Goal: Information Seeking & Learning: Learn about a topic

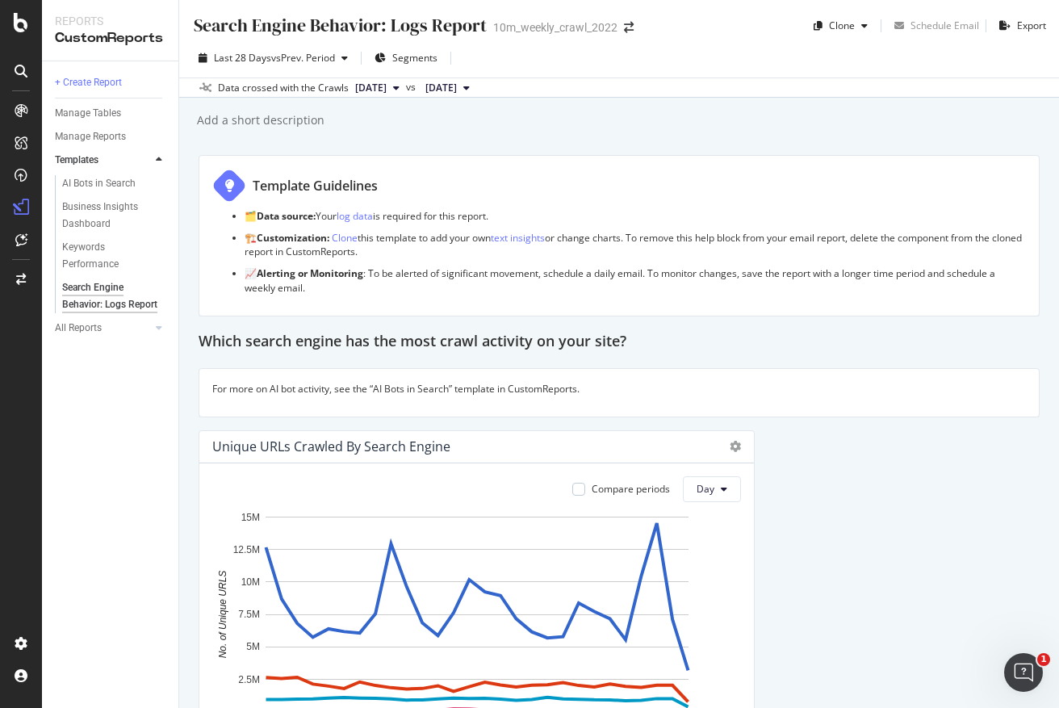
click at [406, 85] on button "[DATE]" at bounding box center [377, 87] width 57 height 19
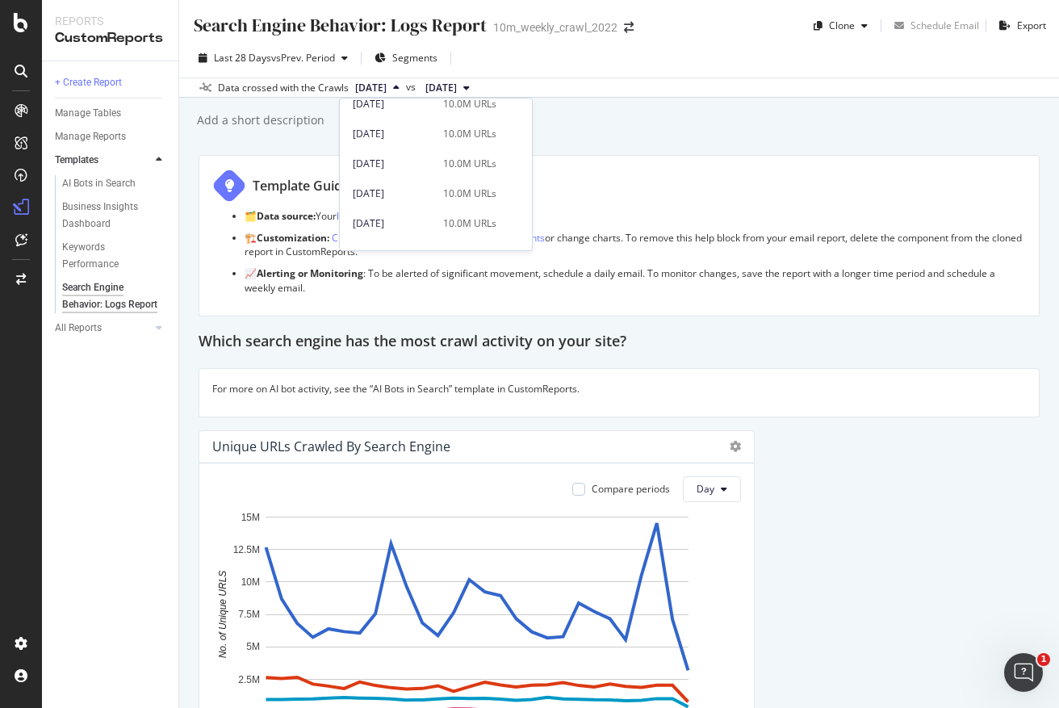
scroll to position [772, 0]
click at [422, 204] on div "2024 Jan. 30th" at bounding box center [393, 203] width 81 height 15
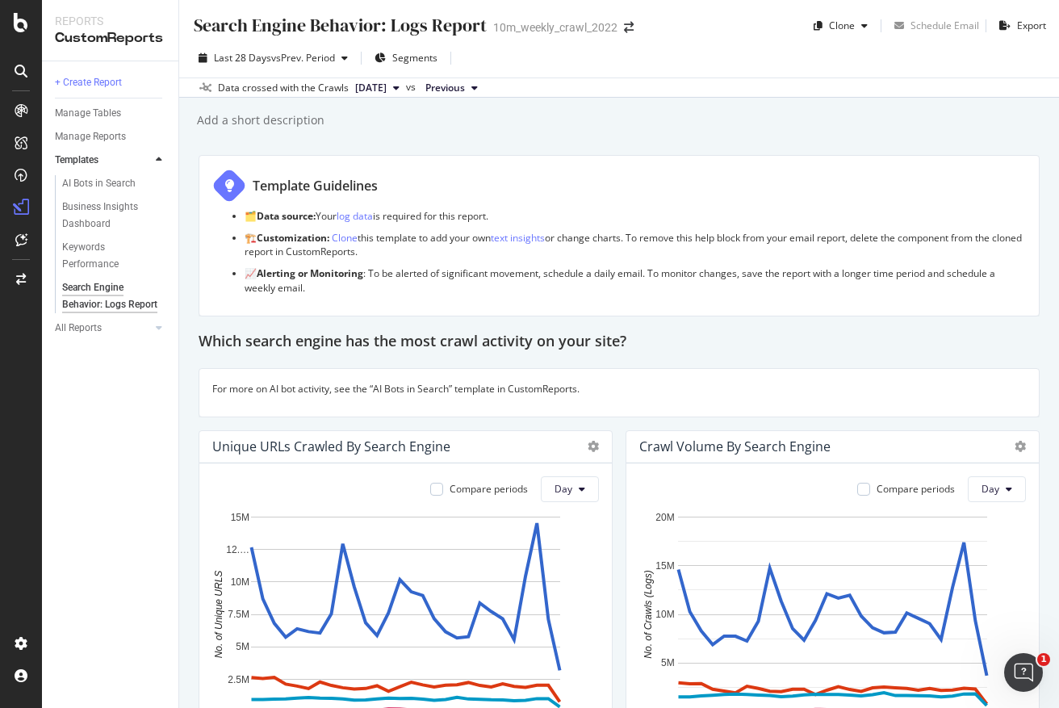
click at [484, 92] on button "Previous" at bounding box center [451, 87] width 65 height 19
click at [484, 87] on button "Previous" at bounding box center [451, 87] width 65 height 19
click at [409, 55] on span "Segments" at bounding box center [414, 58] width 45 height 14
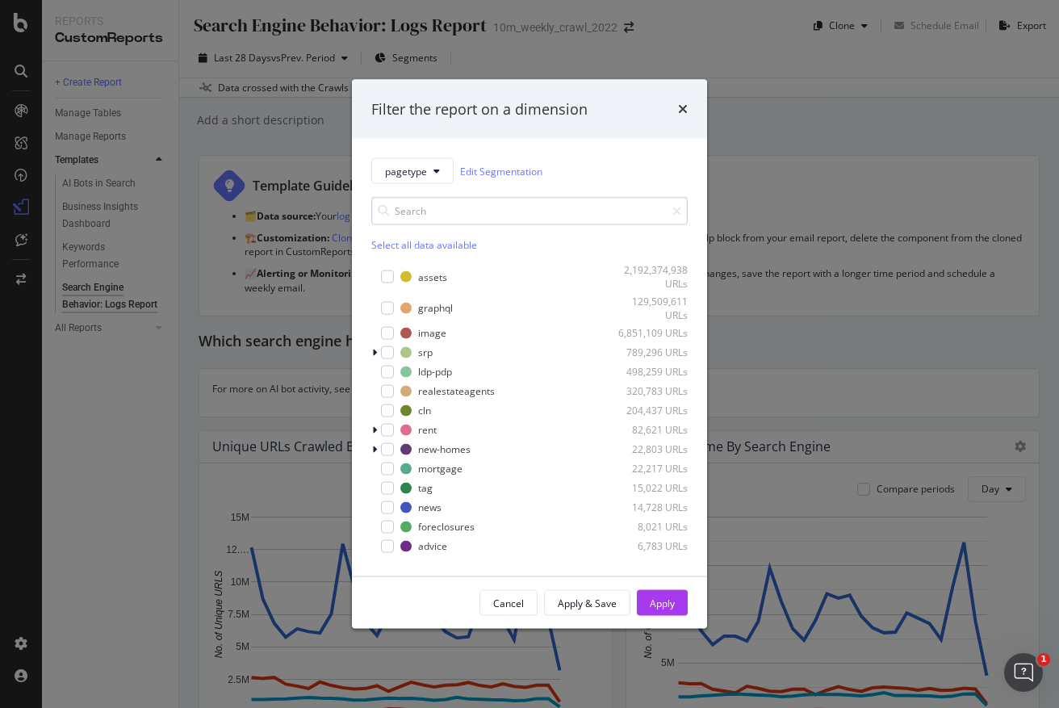
click at [442, 213] on input "modal" at bounding box center [529, 211] width 316 height 28
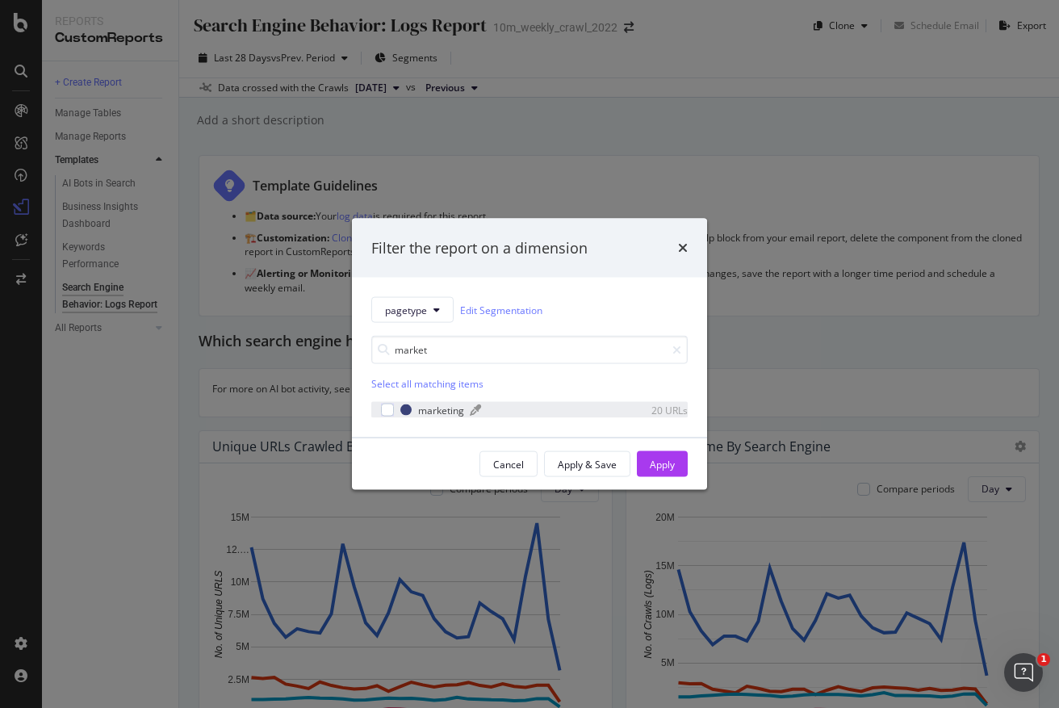
type input "market"
click at [448, 409] on div "marketing" at bounding box center [441, 410] width 46 height 14
click at [672, 457] on div "Apply" at bounding box center [662, 464] width 25 height 14
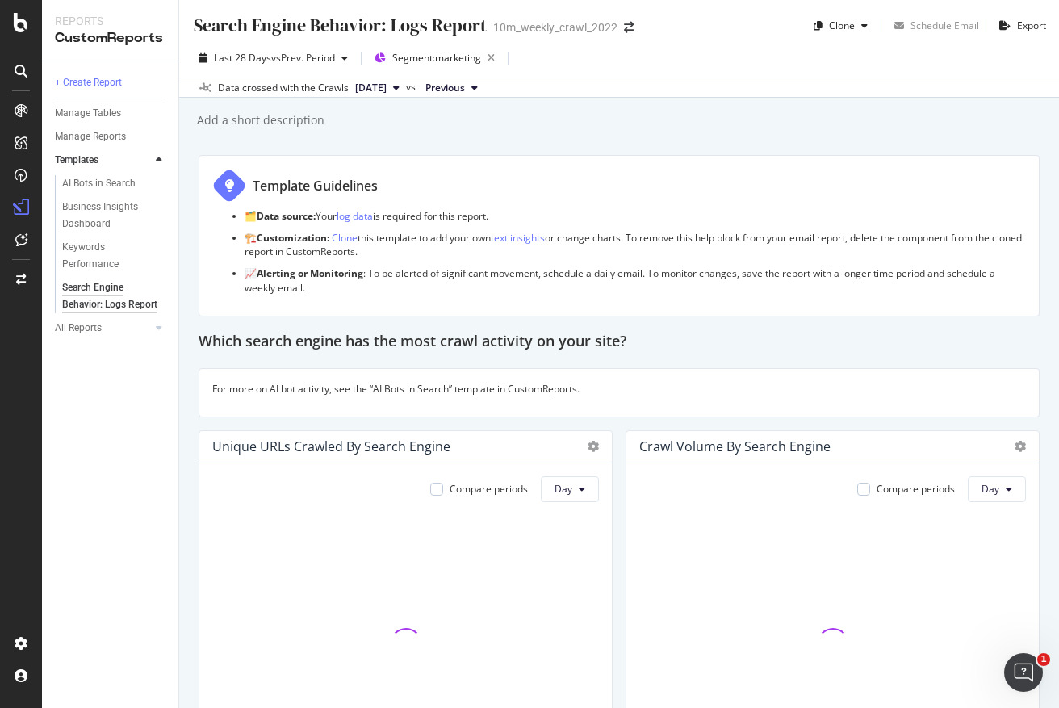
click at [662, 462] on div "Crawl Volume By Search Engine" at bounding box center [832, 447] width 413 height 32
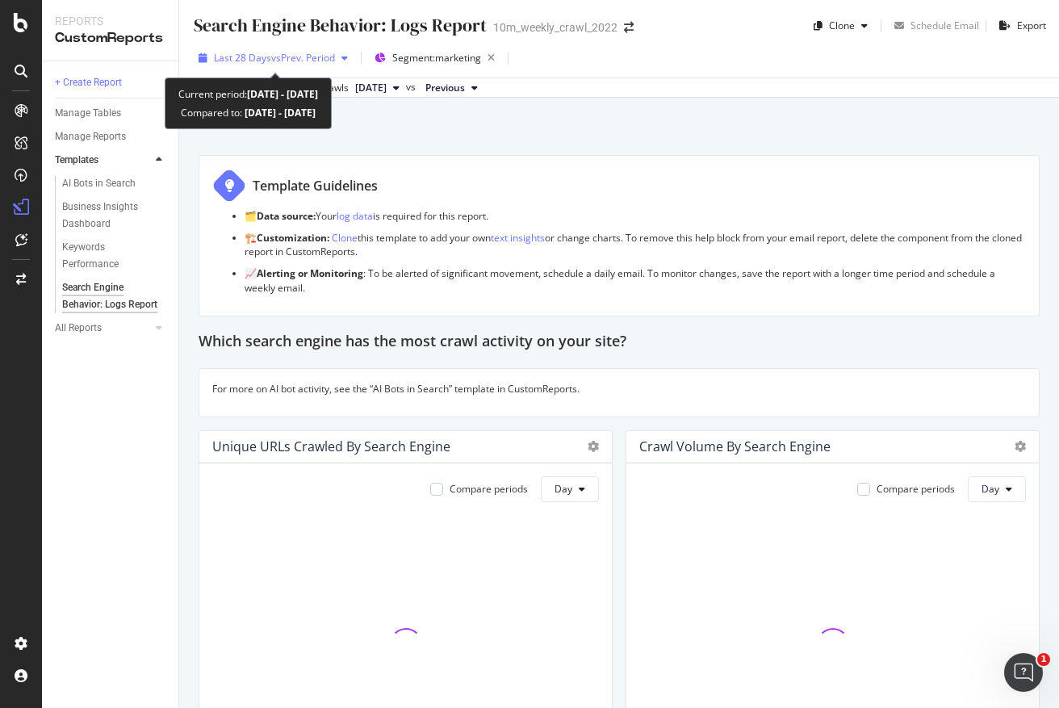
click at [316, 54] on span "vs Prev. Period" at bounding box center [303, 58] width 64 height 14
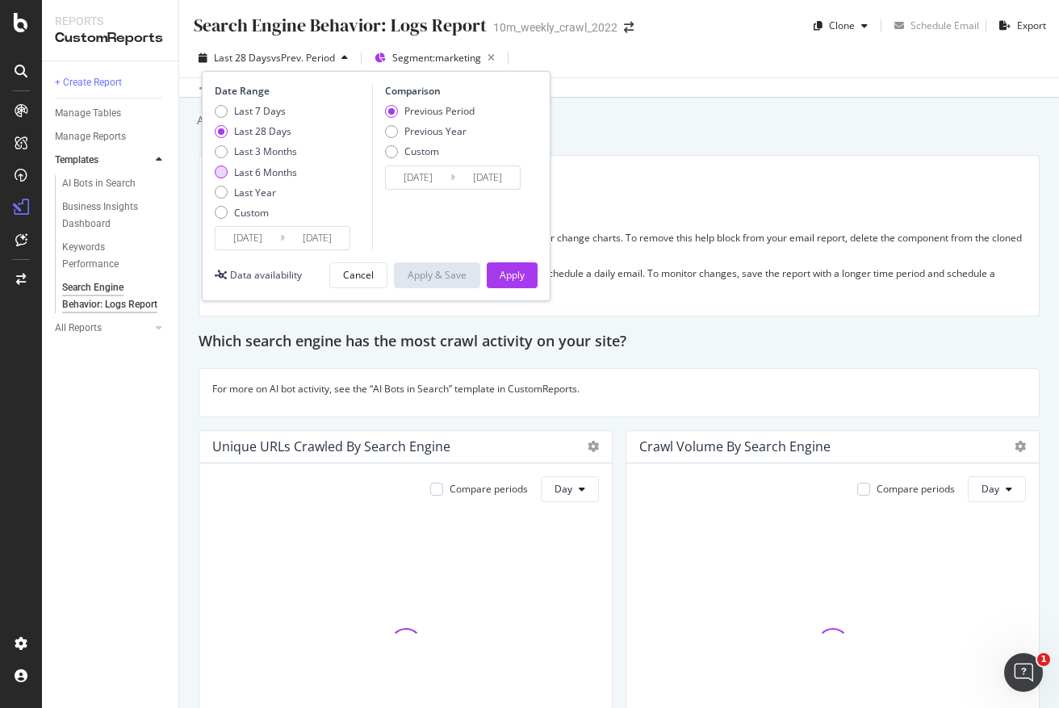
click at [261, 174] on div "Last 6 Months" at bounding box center [265, 173] width 63 height 14
type input "2025/03/18"
type input "2024/09/15"
type input "2025/03/17"
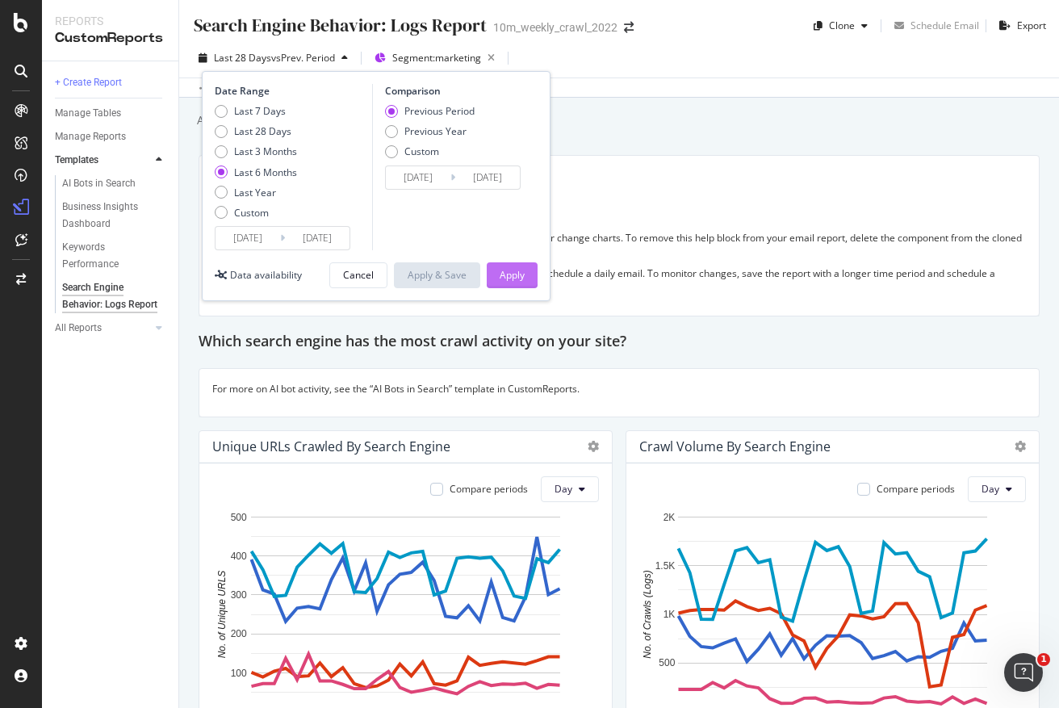
click at [506, 277] on div "Apply" at bounding box center [512, 275] width 25 height 14
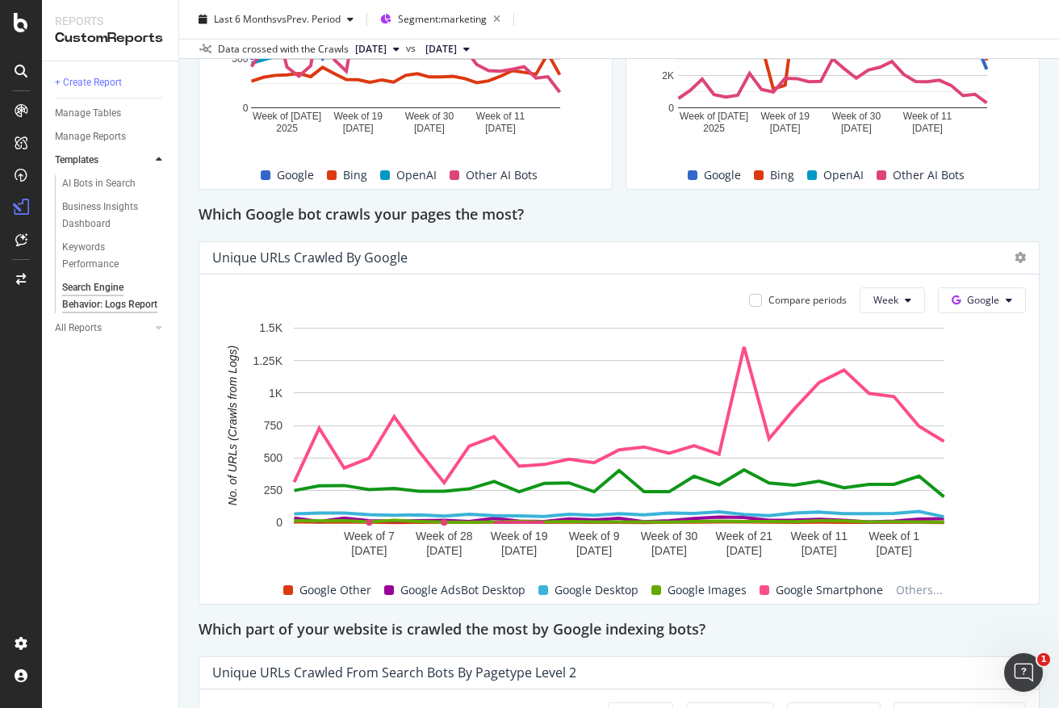
scroll to position [613, 0]
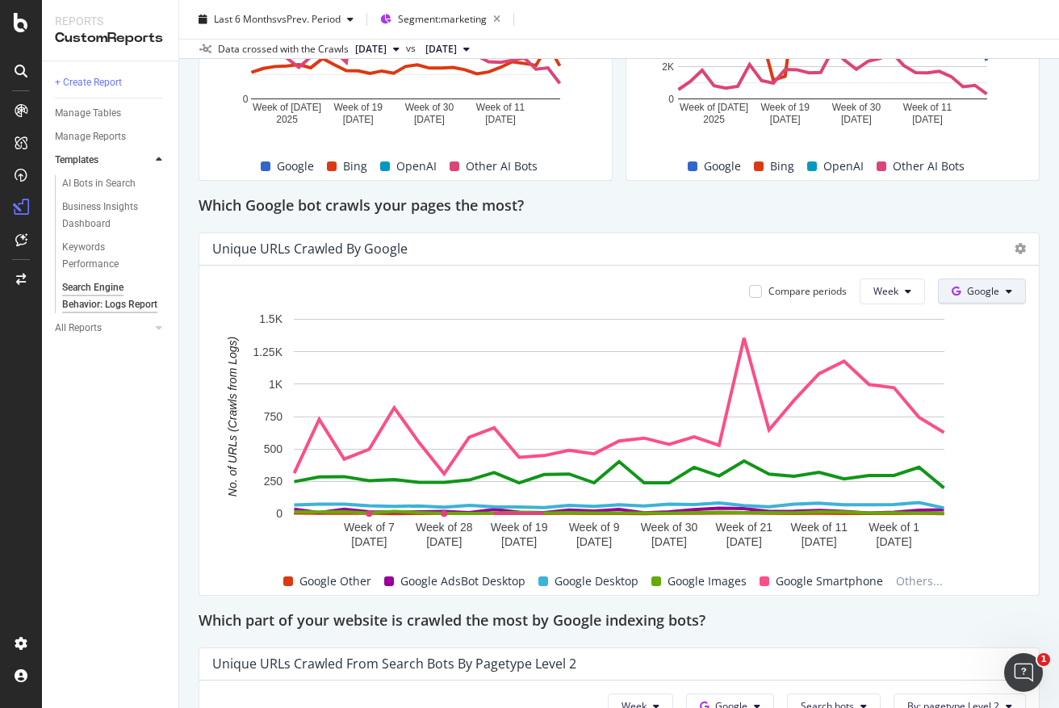
click at [983, 296] on span "Google" at bounding box center [983, 291] width 32 height 14
click at [967, 379] on span at bounding box center [962, 383] width 19 height 19
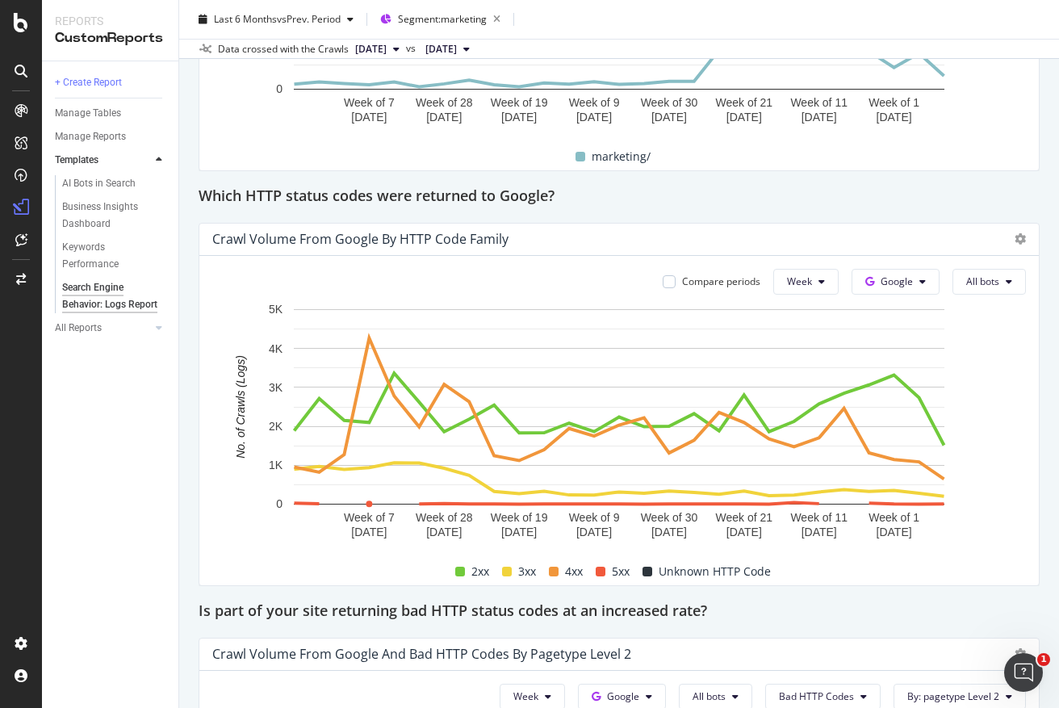
scroll to position [1867, 0]
click at [897, 279] on span "Google" at bounding box center [897, 282] width 32 height 14
click at [883, 370] on span at bounding box center [875, 374] width 19 height 19
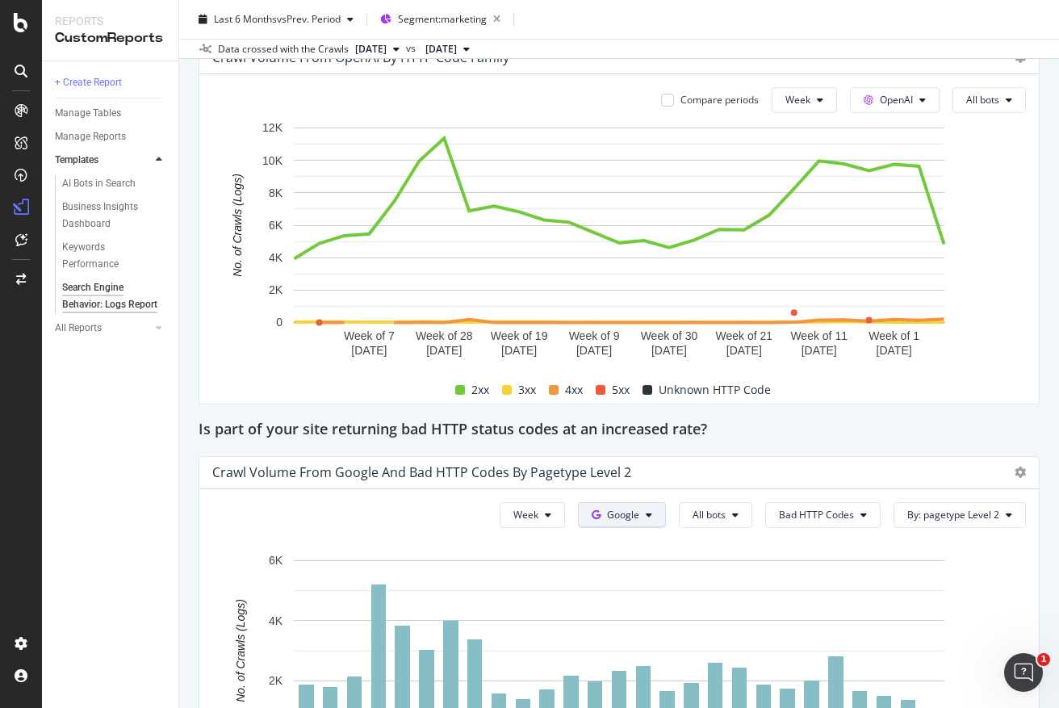
scroll to position [2134, 0]
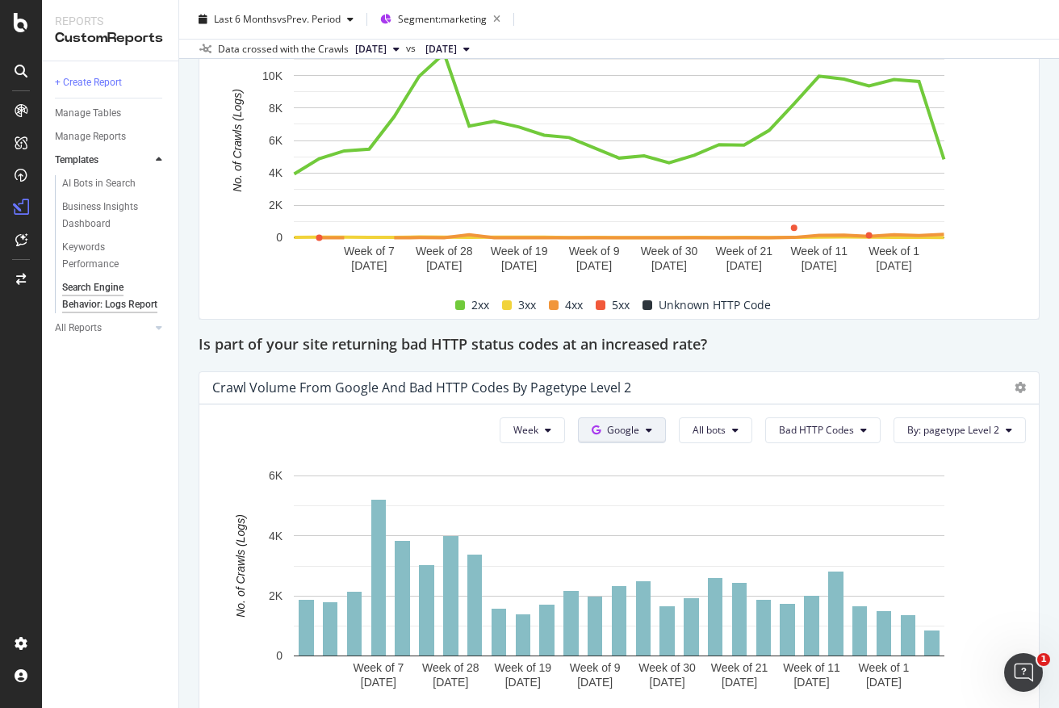
click at [642, 429] on button "Google" at bounding box center [622, 430] width 88 height 26
click at [624, 525] on span "OpenAI" at bounding box center [650, 522] width 60 height 15
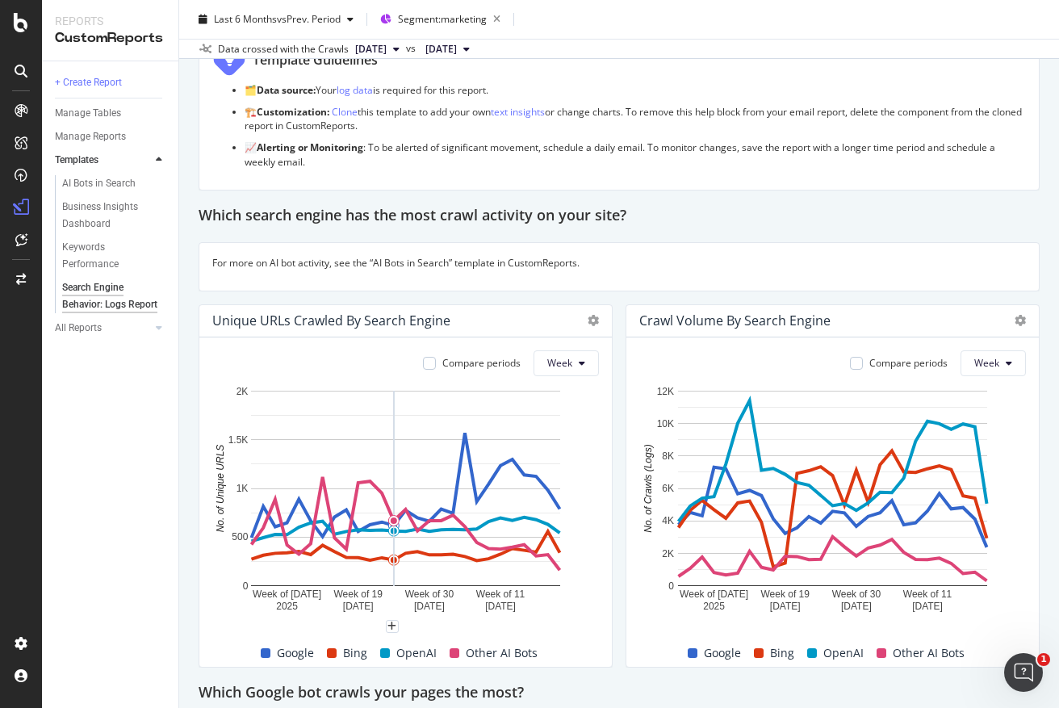
scroll to position [129, 0]
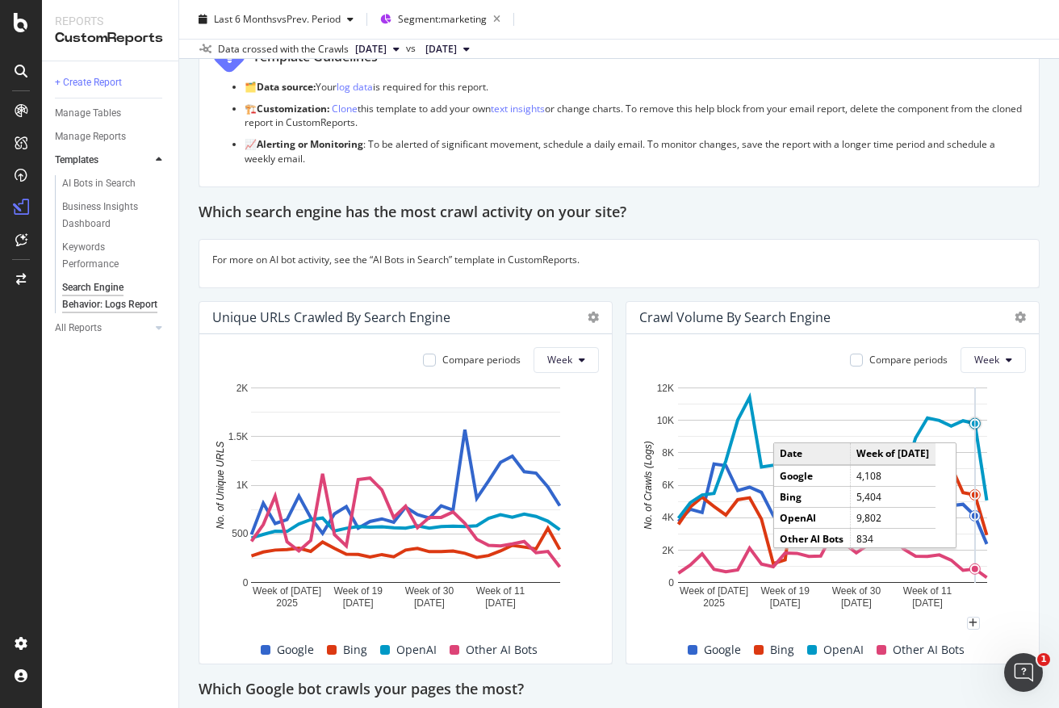
click at [972, 423] on circle "A chart." at bounding box center [975, 423] width 6 height 6
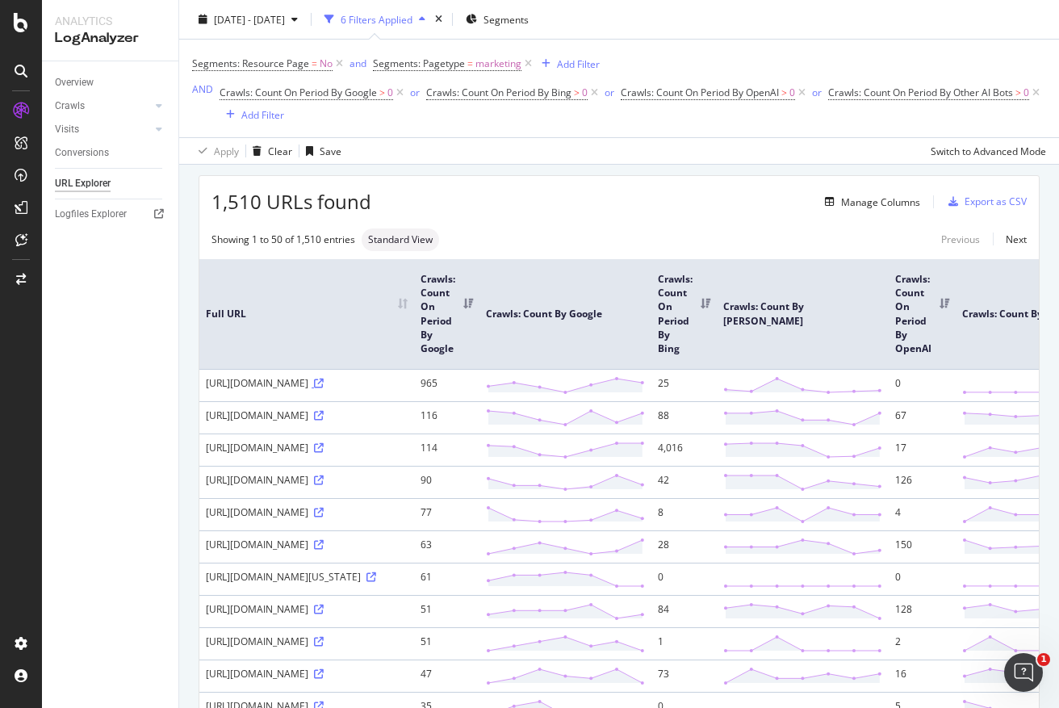
scroll to position [18, 0]
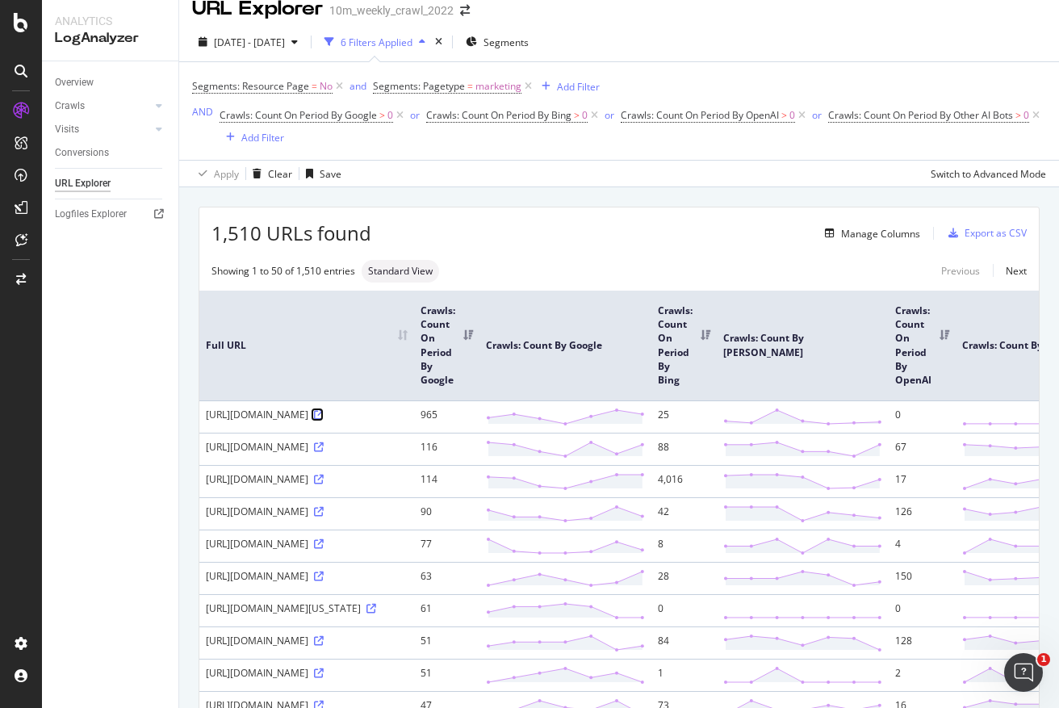
click at [314, 420] on icon at bounding box center [319, 415] width 10 height 10
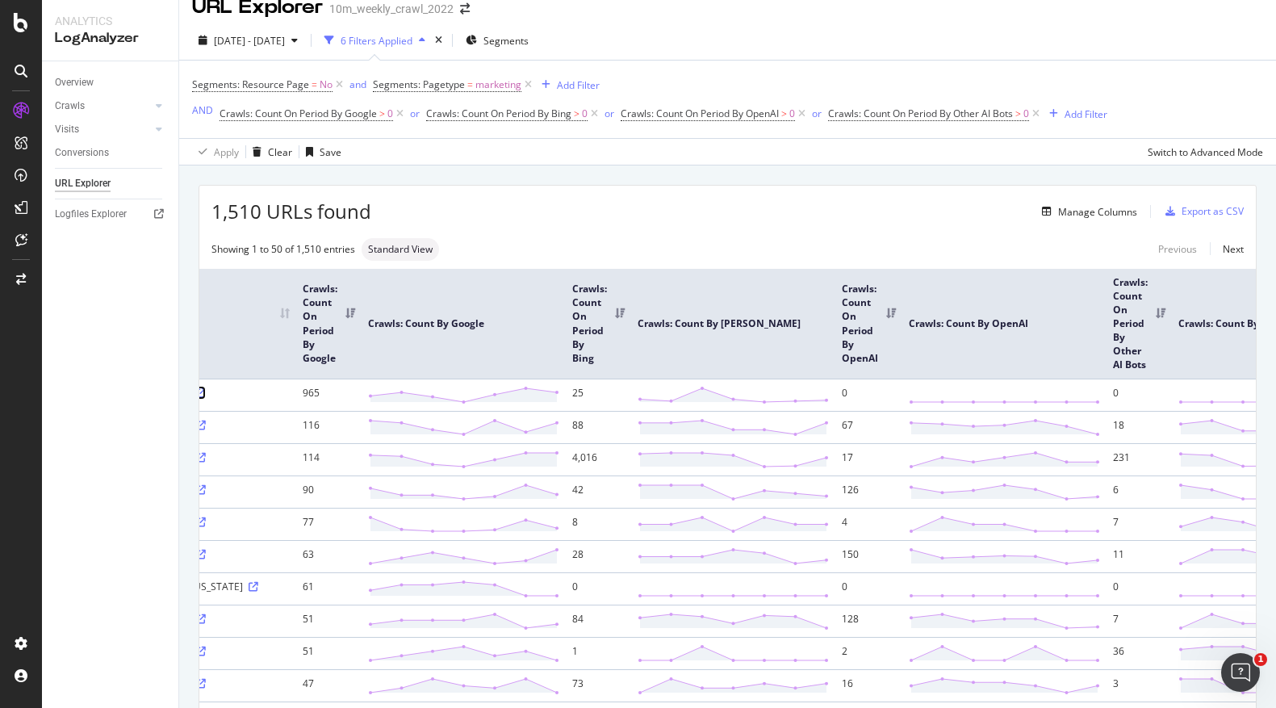
scroll to position [0, 0]
